Goal: Communication & Community: Answer question/provide support

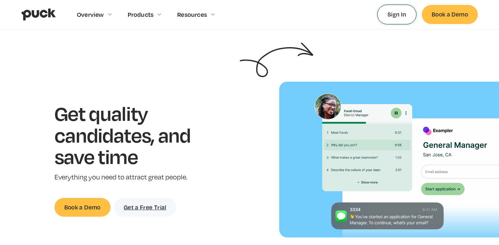
click at [400, 18] on link "Sign In" at bounding box center [396, 14] width 39 height 19
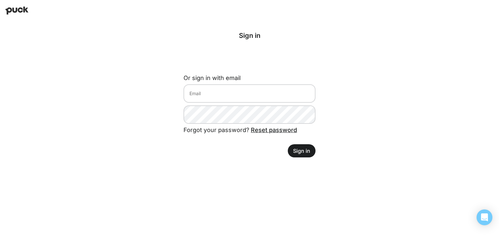
click at [246, 66] on div "Sign in Or sign in with email Forgot your password? Reset password Sign in" at bounding box center [249, 94] width 153 height 147
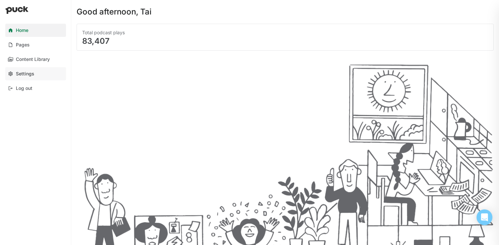
click at [34, 75] on link "Settings" at bounding box center [35, 73] width 61 height 13
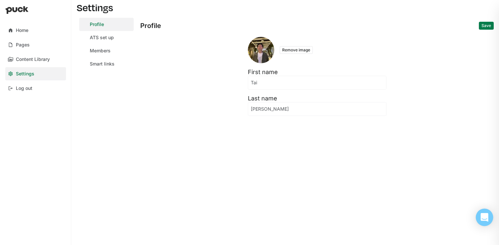
click at [486, 218] on icon "Open Intercom Messenger" at bounding box center [484, 217] width 8 height 9
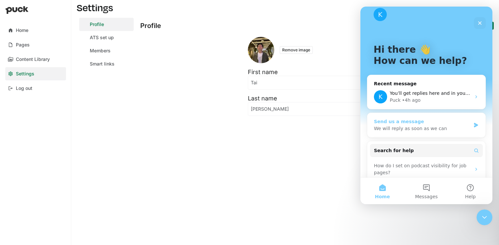
scroll to position [17, 0]
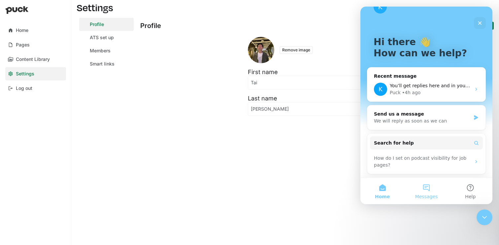
click at [418, 193] on button "Messages" at bounding box center [426, 191] width 44 height 26
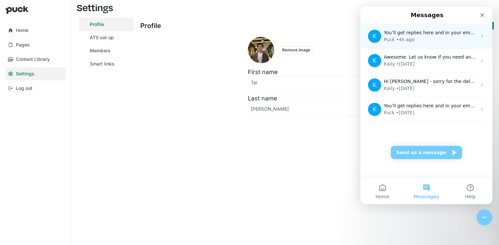
click at [429, 42] on div "Puck • 4h ago" at bounding box center [430, 39] width 93 height 7
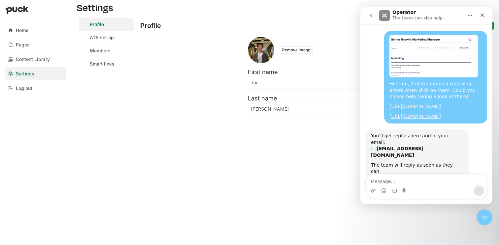
scroll to position [9, 0]
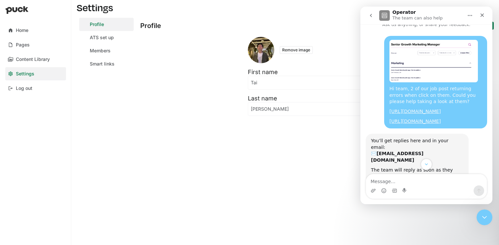
drag, startPoint x: 446, startPoint y: 148, endPoint x: 388, endPoint y: 76, distance: 92.9
click at [388, 76] on div "Hi team, 2 of our job post returning errors when click on them. Could you pleas…" at bounding box center [435, 82] width 103 height 93
copy div "Hi team, 2 of our job post returning errors when click on them. Could you pleas…"
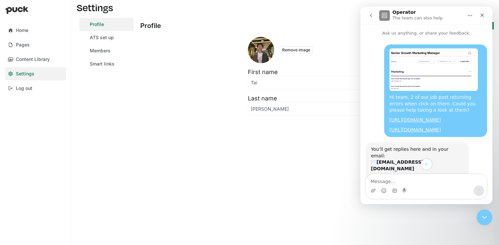
scroll to position [38, 0]
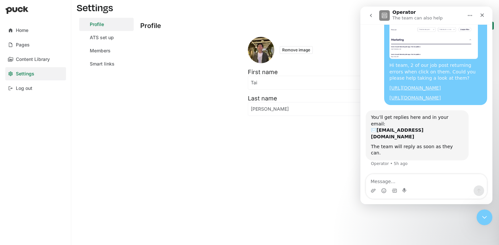
click at [437, 140] on div "You’ll get replies here and in your email: ✉️ taitran@lyft.com" at bounding box center [417, 127] width 92 height 26
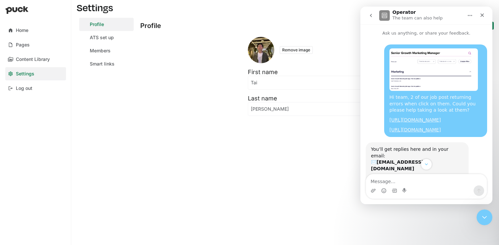
click at [367, 15] on button "go back" at bounding box center [371, 15] width 13 height 13
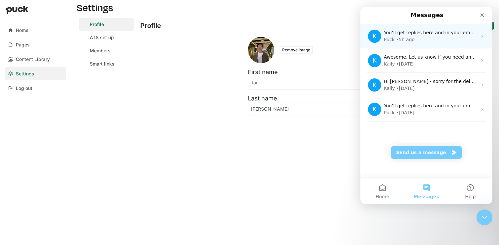
click at [425, 36] on div "Puck • 5h ago" at bounding box center [430, 39] width 93 height 7
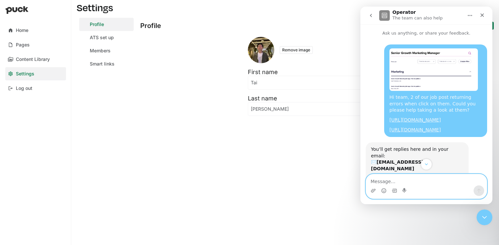
scroll to position [38, 0]
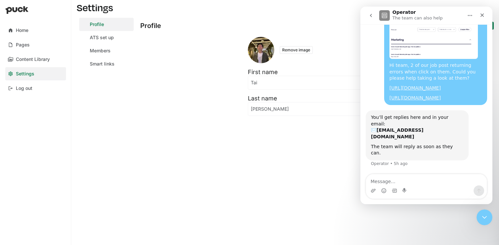
click at [471, 17] on icon "Home" at bounding box center [469, 15] width 5 height 5
click at [454, 48] on div "Download transcript" at bounding box center [451, 45] width 47 height 7
click at [466, 17] on button "Home" at bounding box center [469, 15] width 13 height 13
click at [447, 31] on div "Expand window" at bounding box center [451, 32] width 47 height 7
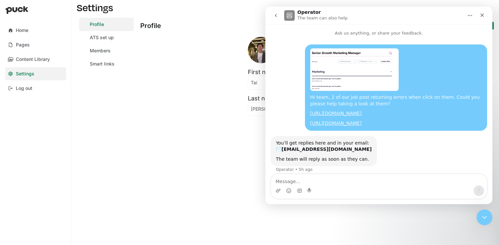
scroll to position [6, 0]
